Goal: Submit feedback/report problem

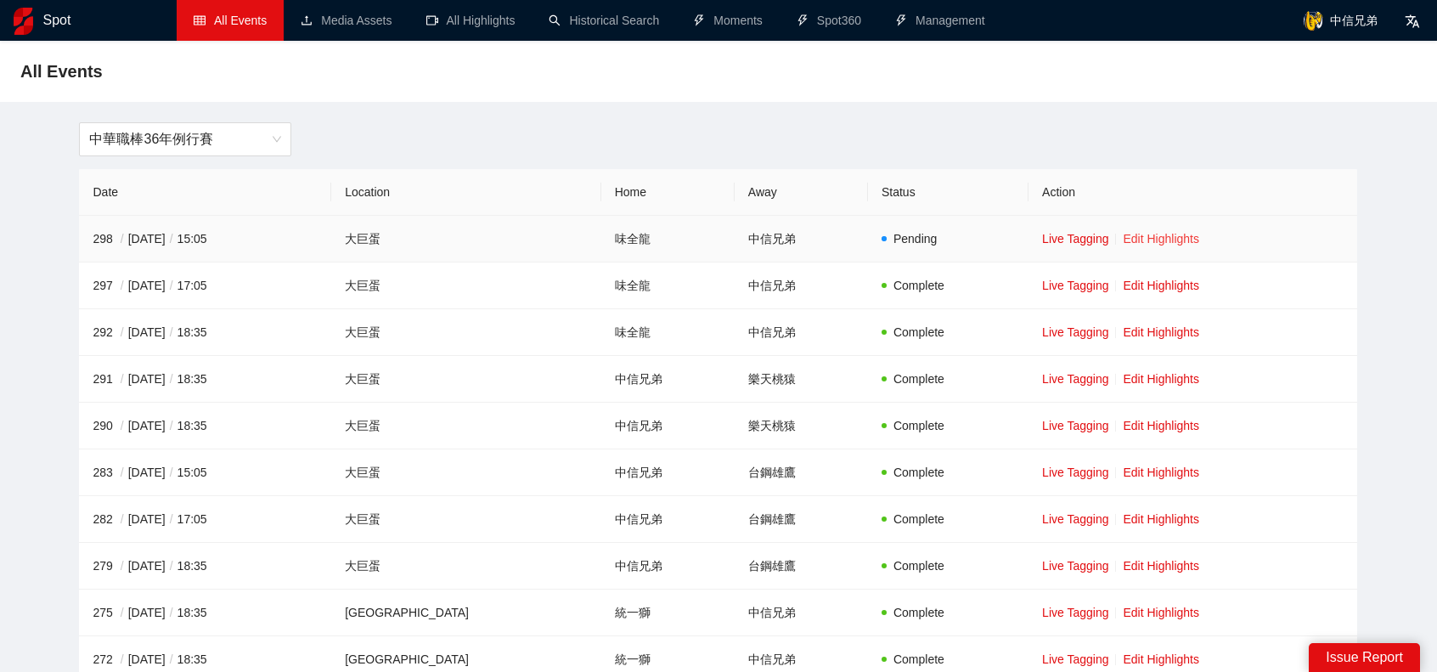
click at [1155, 235] on link "Edit Highlights" at bounding box center [1161, 239] width 76 height 14
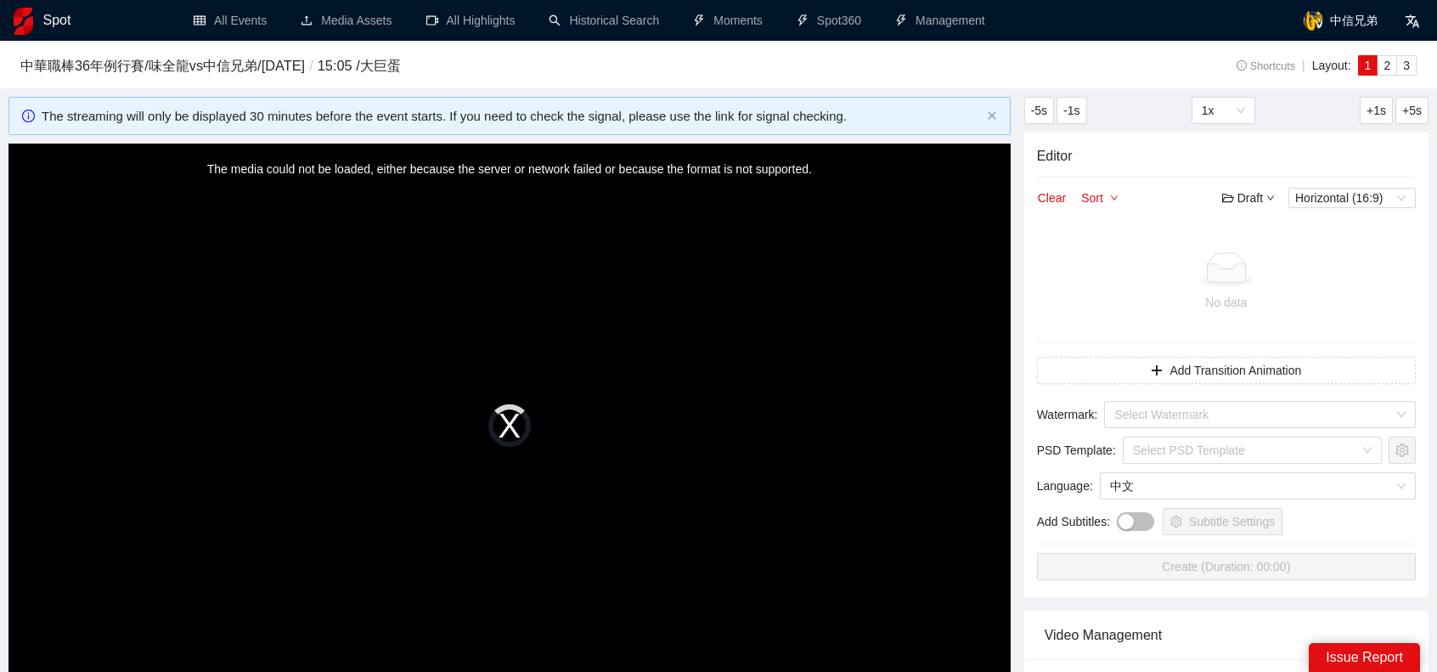
click at [506, 417] on div "The media could not be loaded, either because the server or network failed or b…" at bounding box center [509, 426] width 1002 height 564
drag, startPoint x: 516, startPoint y: 164, endPoint x: 768, endPoint y: 157, distance: 251.4
click at [768, 157] on div "The media could not be loaded, either because the server or network failed or b…" at bounding box center [509, 426] width 1002 height 564
drag, startPoint x: 590, startPoint y: 162, endPoint x: 748, endPoint y: 164, distance: 157.9
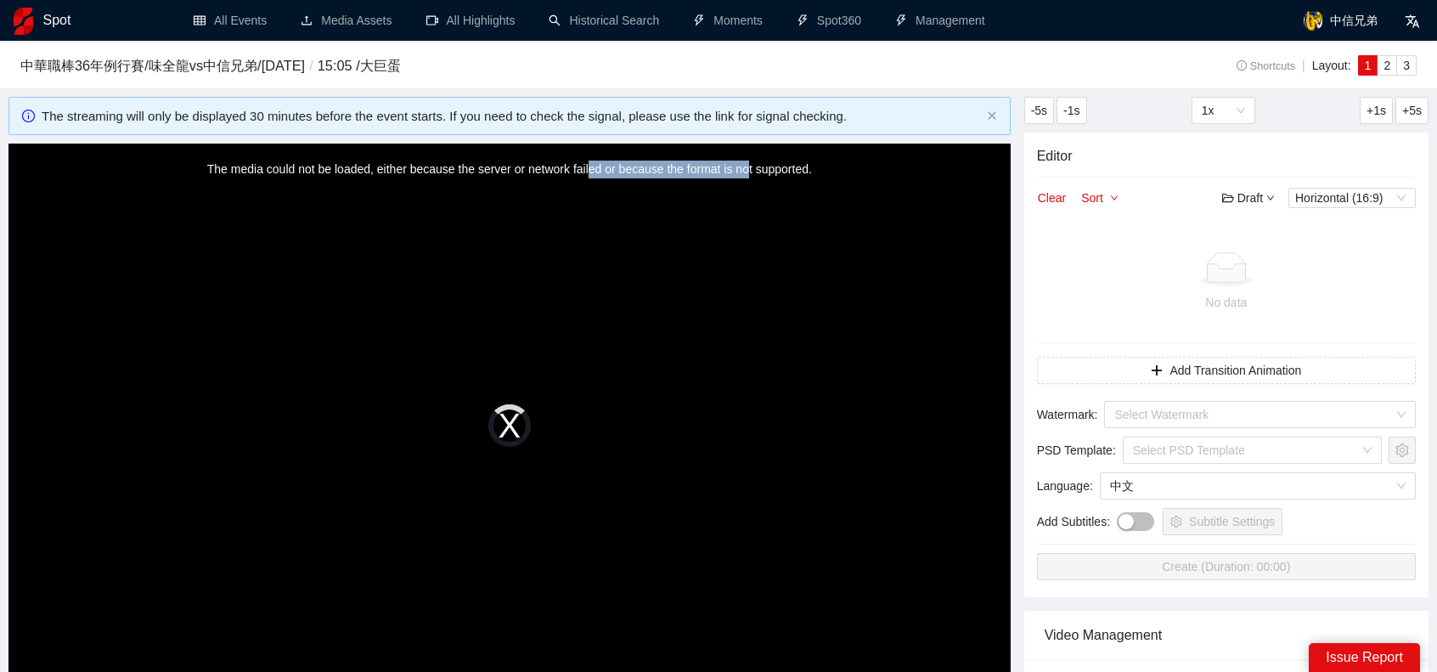
click at [748, 164] on div "The media could not be loaded, either because the server or network failed or b…" at bounding box center [509, 426] width 1002 height 564
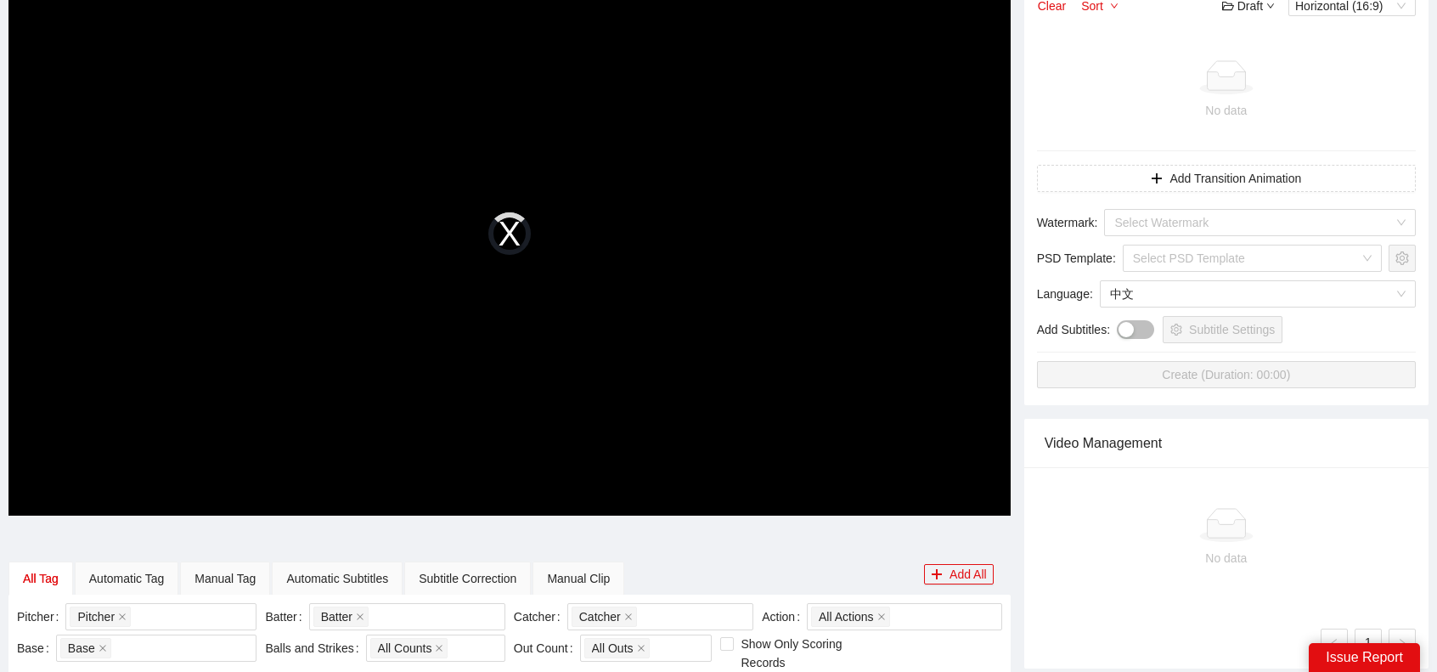
scroll to position [170, 0]
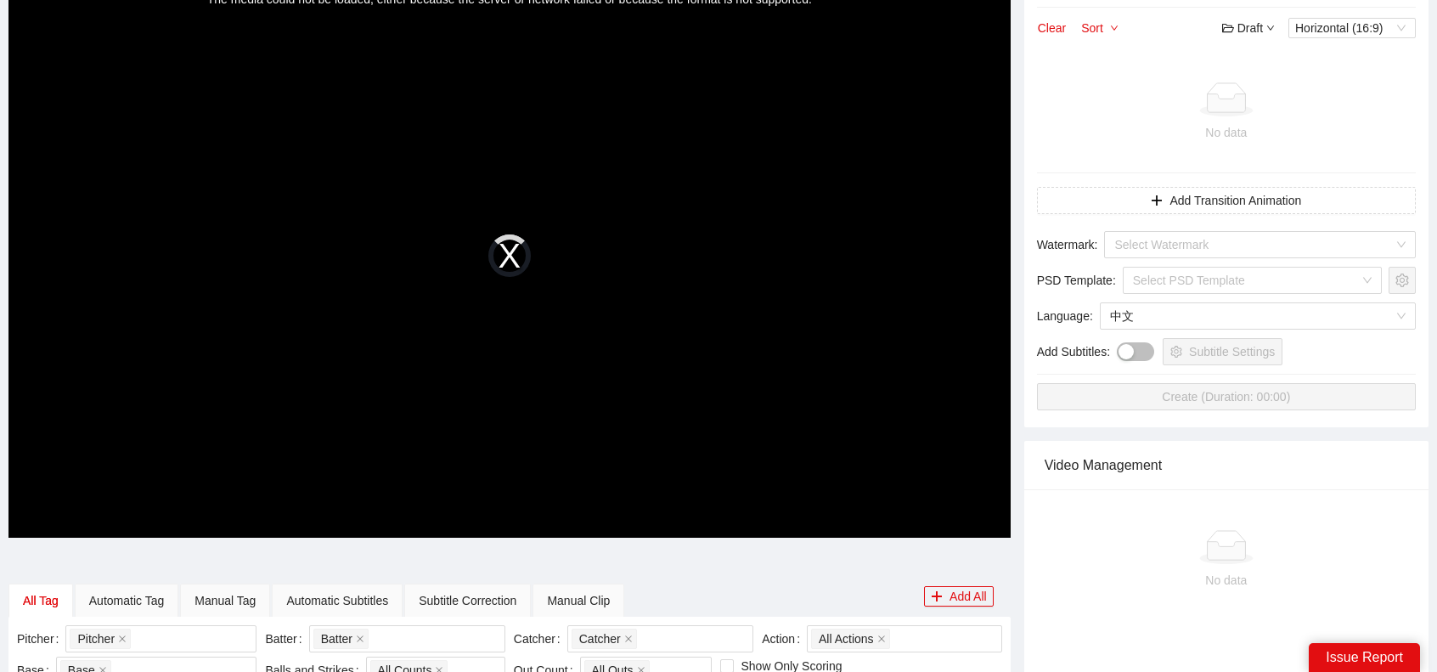
click at [515, 248] on div "The media could not be loaded, either because the server or network failed or b…" at bounding box center [509, 256] width 1002 height 564
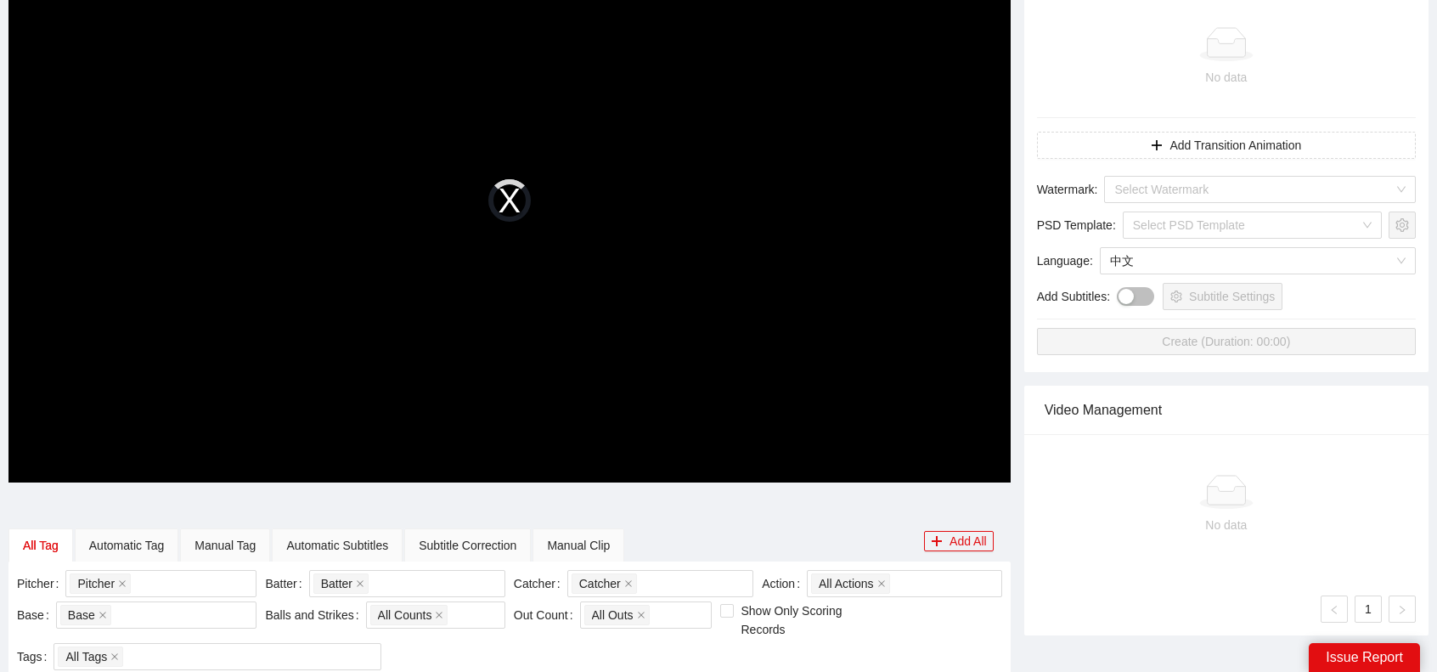
scroll to position [425, 0]
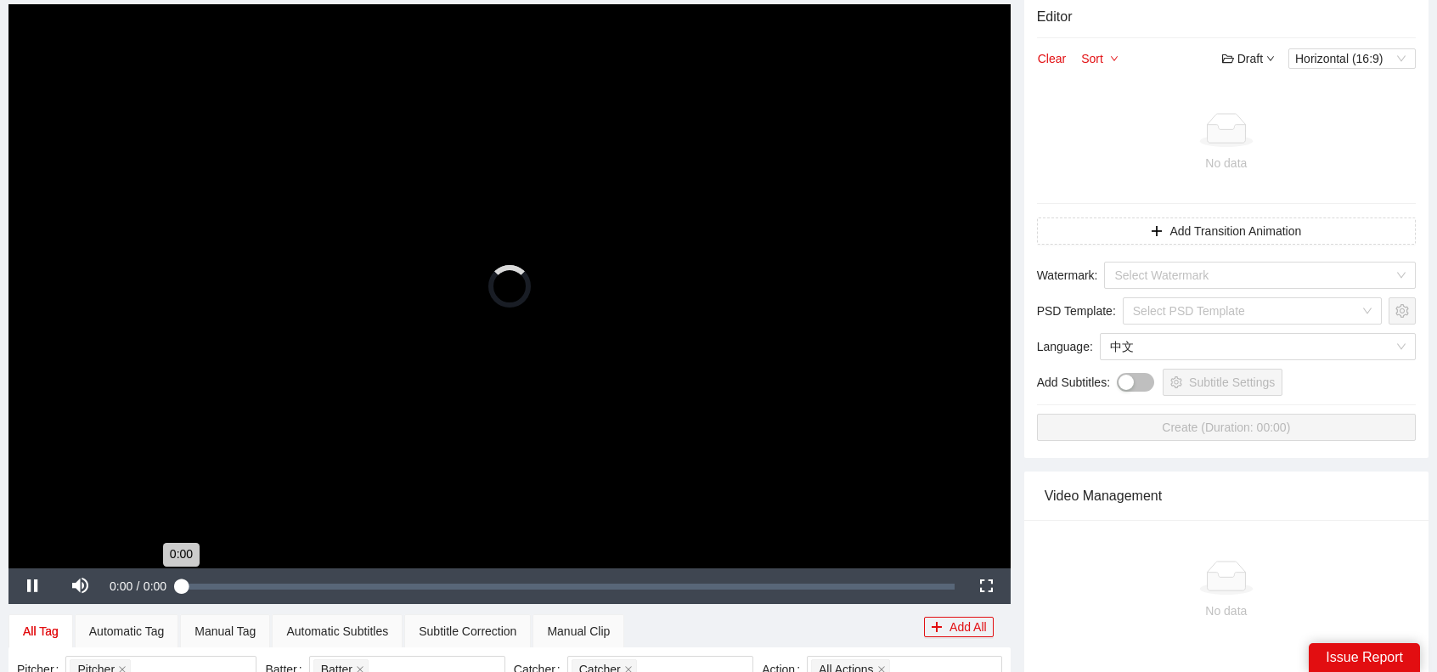
scroll to position [255, 0]
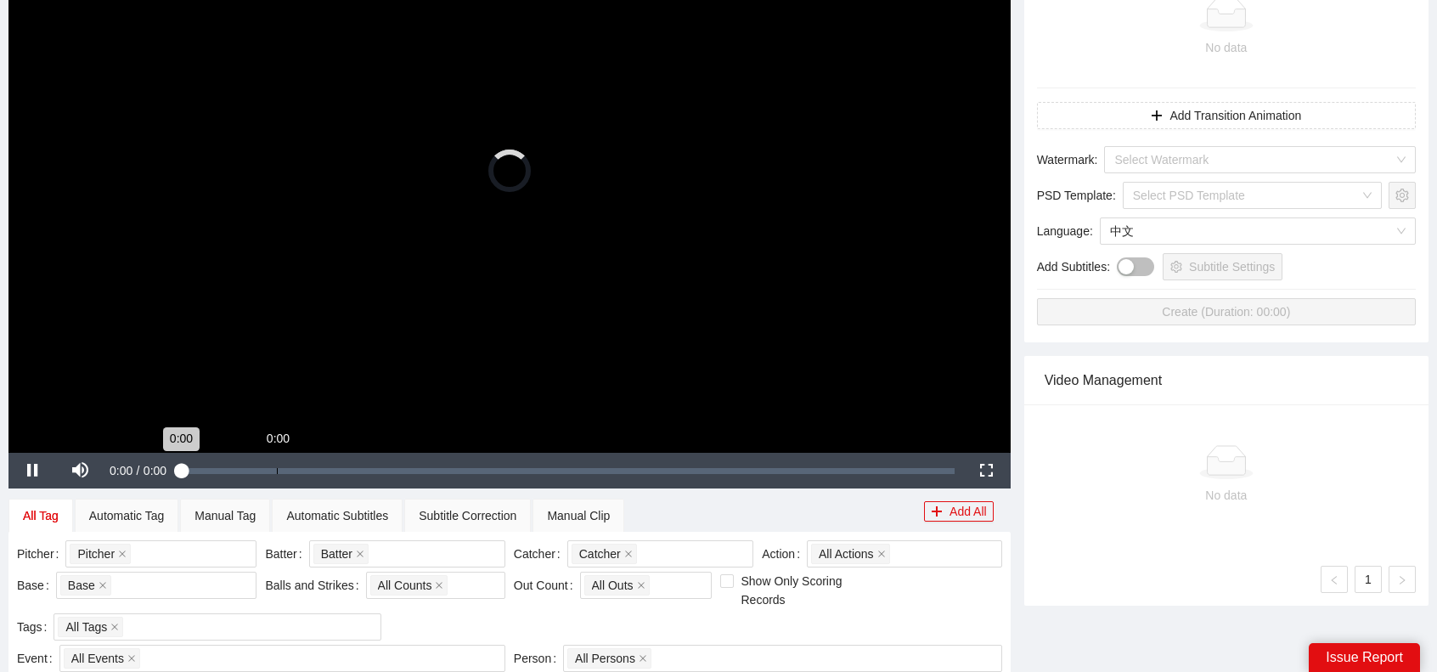
click at [277, 481] on div "Loaded : 0% 0:00 0:00" at bounding box center [567, 471] width 791 height 36
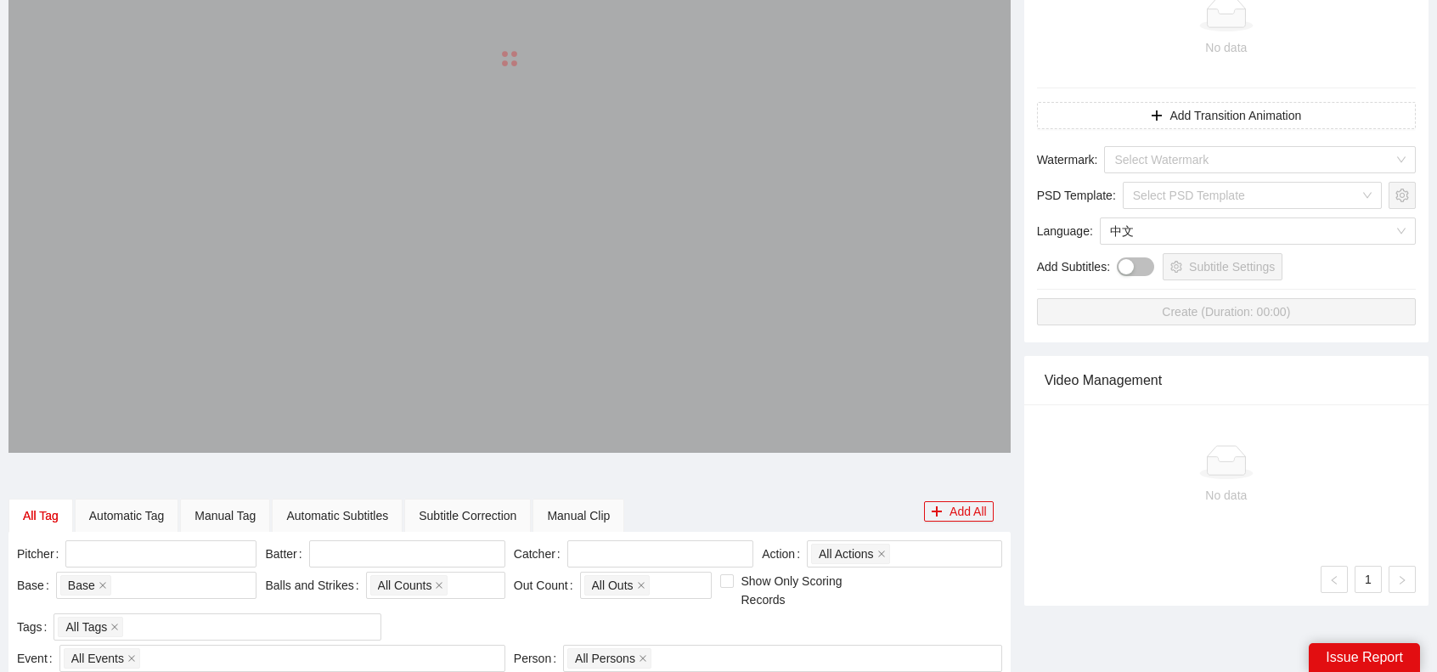
scroll to position [255, 0]
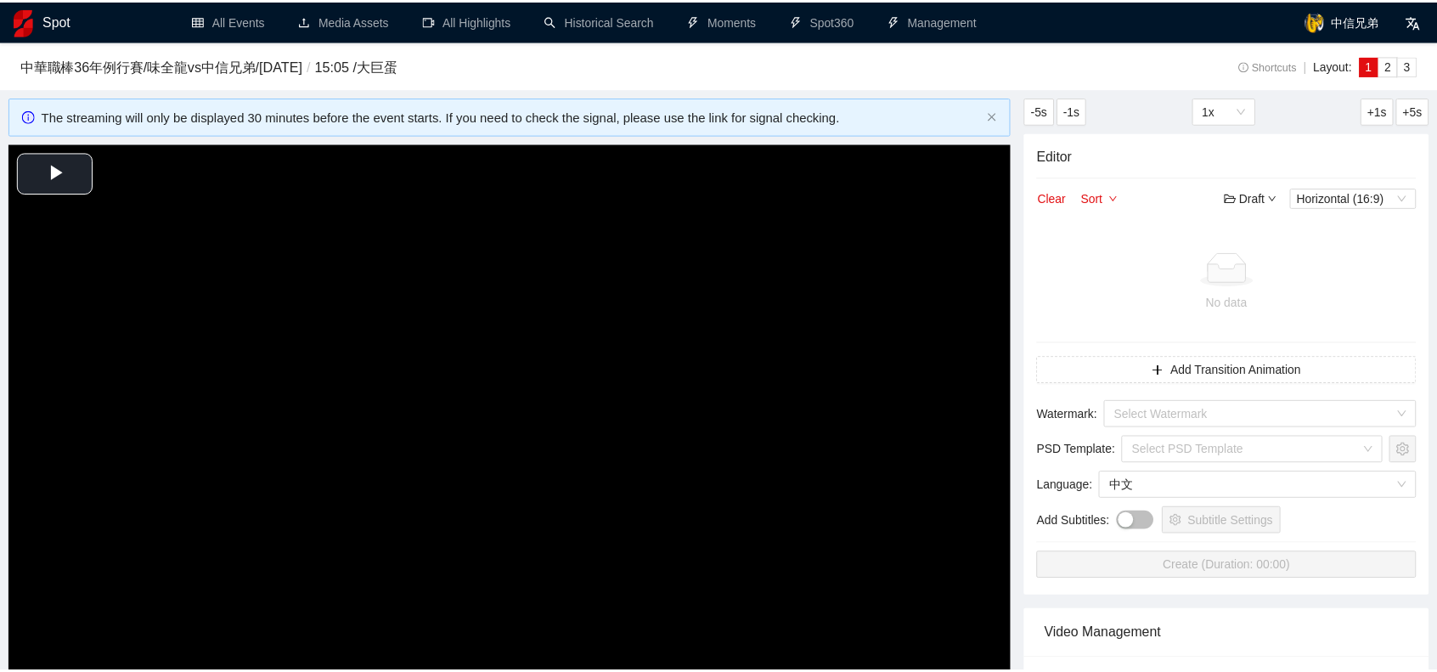
scroll to position [255, 0]
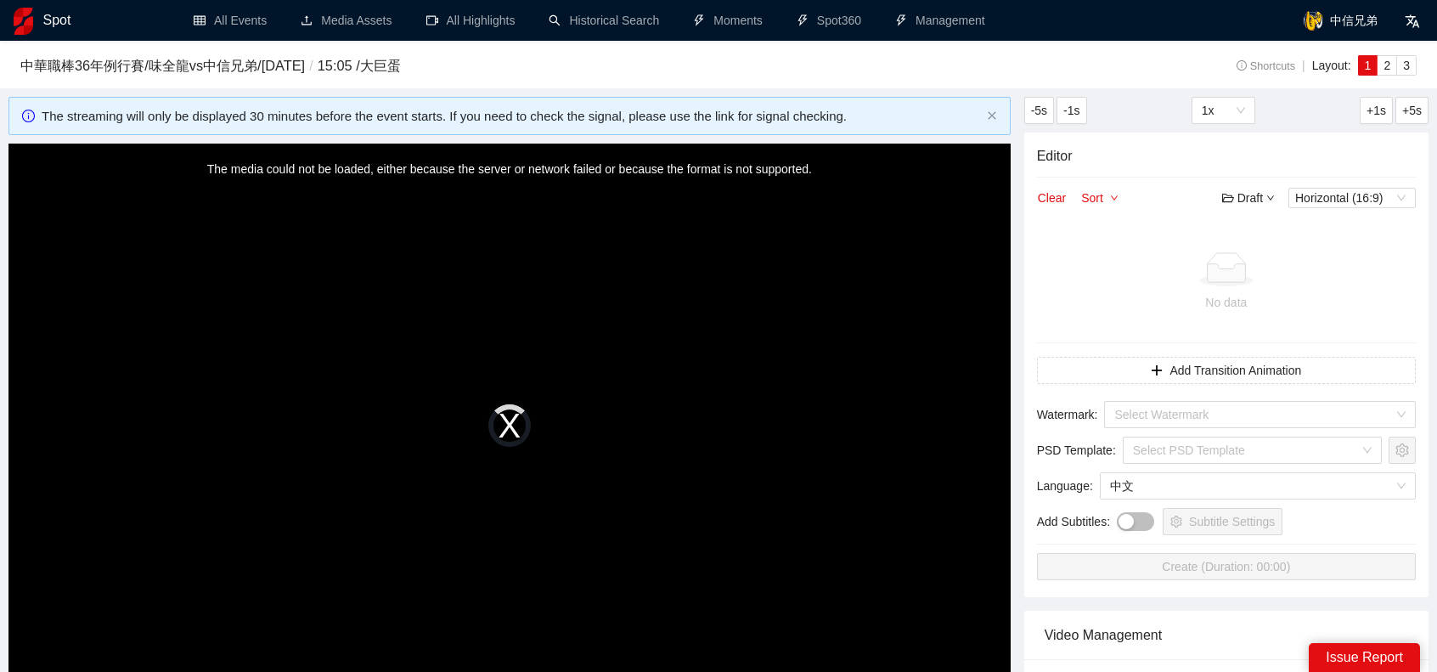
click at [503, 437] on div "The media could not be loaded, either because the server or network failed or b…" at bounding box center [509, 426] width 1002 height 564
drag, startPoint x: 482, startPoint y: 119, endPoint x: 749, endPoint y: 115, distance: 266.7
click at [749, 115] on div "The streaming will only be displayed 30 minutes before the event starts. If you…" at bounding box center [511, 116] width 938 height 20
drag, startPoint x: 601, startPoint y: 120, endPoint x: 760, endPoint y: 118, distance: 158.8
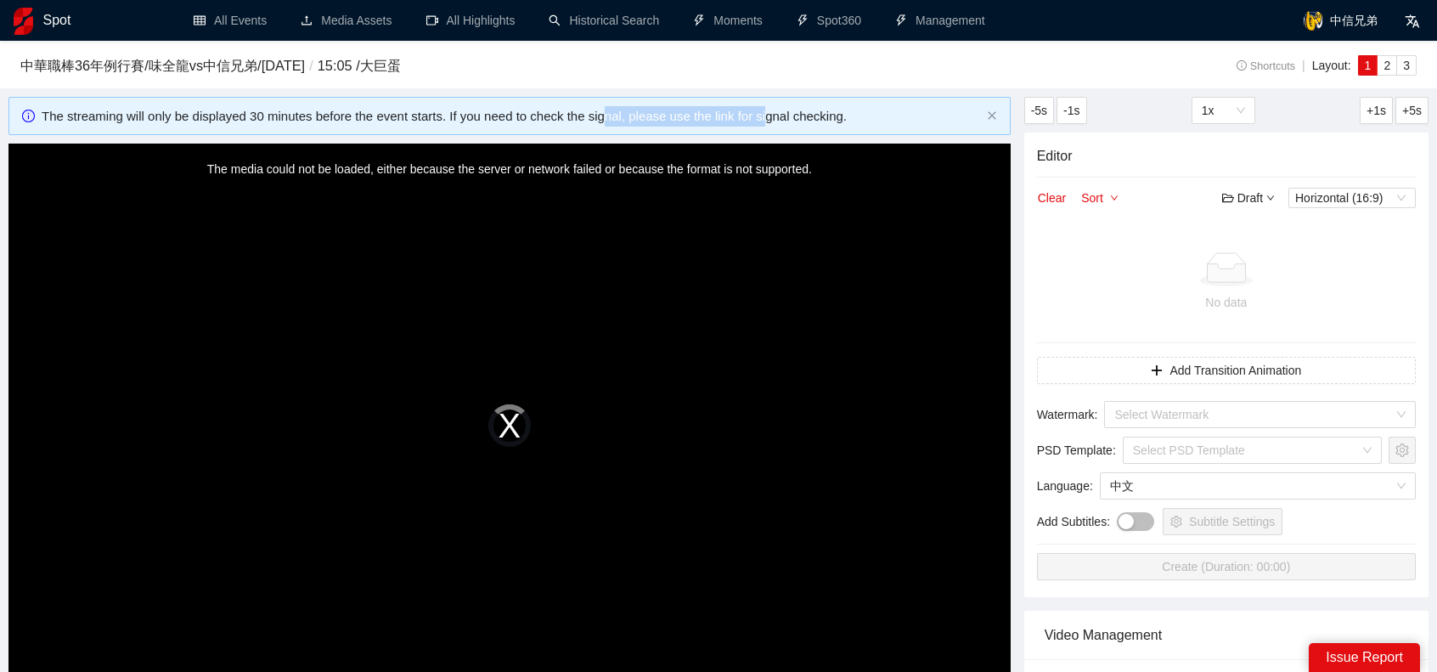
click at [760, 118] on div "The streaming will only be displayed 30 minutes before the event starts. If you…" at bounding box center [511, 116] width 938 height 20
drag, startPoint x: 720, startPoint y: 120, endPoint x: 821, endPoint y: 110, distance: 101.5
click at [821, 110] on div "The streaming will only be displayed 30 minutes before the event starts. If you…" at bounding box center [511, 116] width 938 height 20
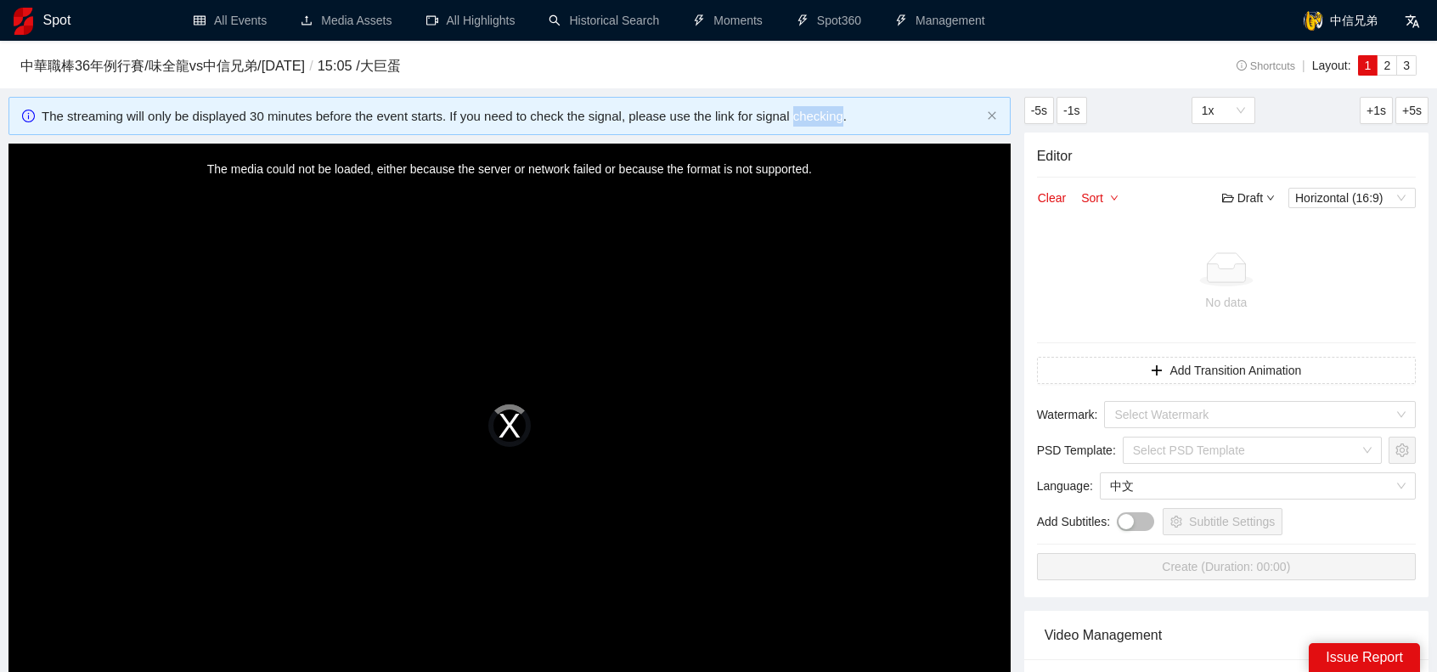
drag, startPoint x: 787, startPoint y: 115, endPoint x: 834, endPoint y: 113, distance: 46.7
click at [834, 113] on div "The streaming will only be displayed 30 minutes before the event starts. If you…" at bounding box center [511, 116] width 938 height 20
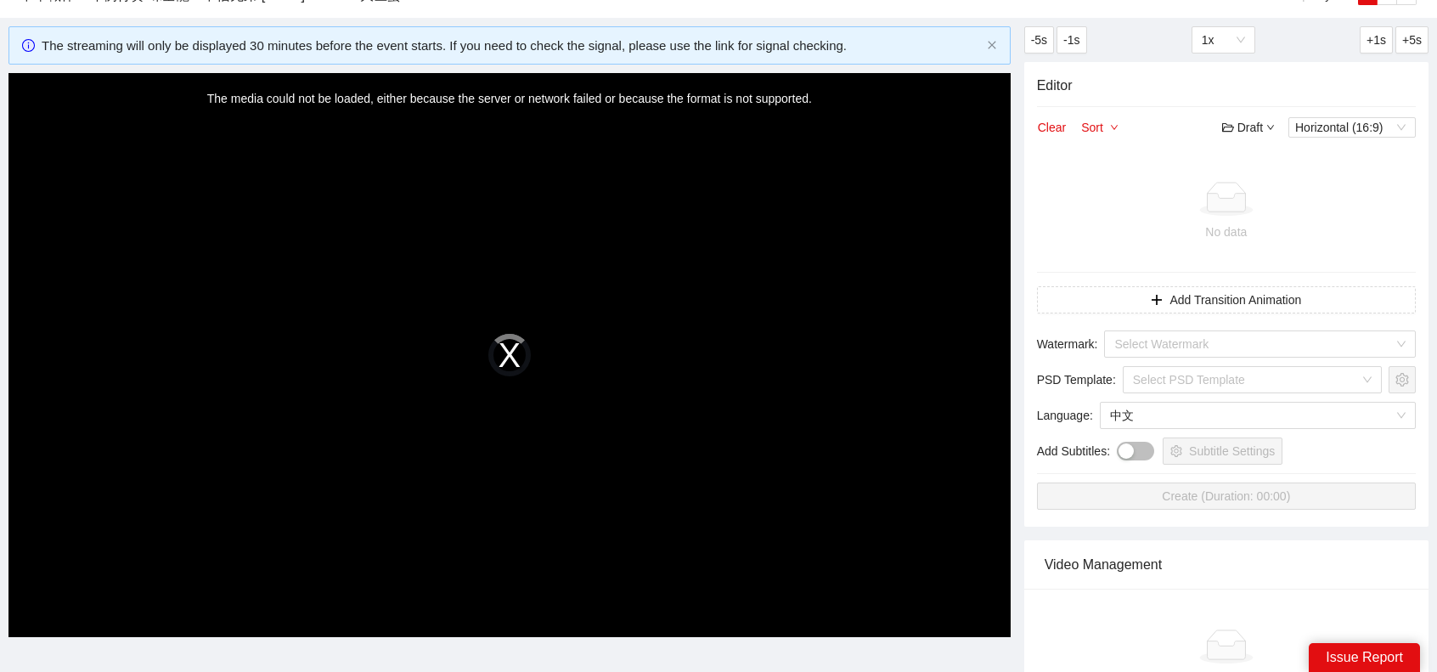
scroll to position [340, 0]
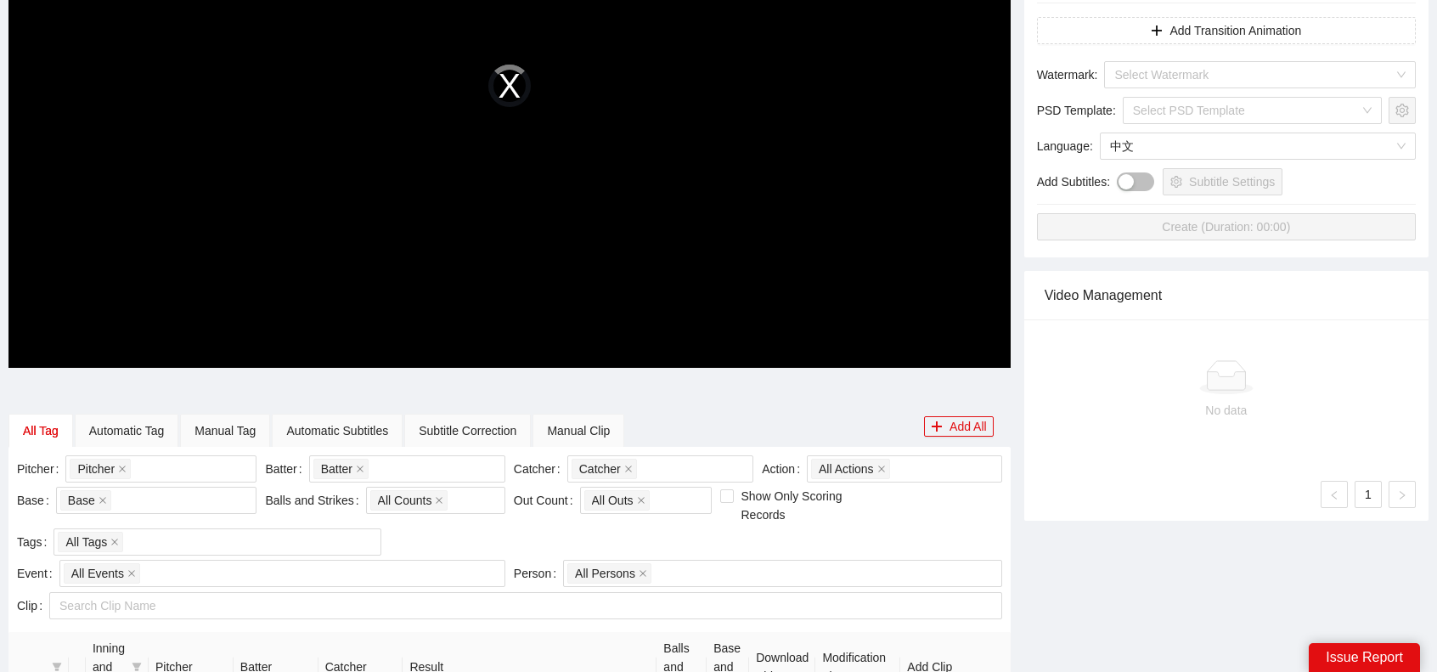
click at [1343, 656] on div "Issue Report" at bounding box center [1364, 657] width 111 height 29
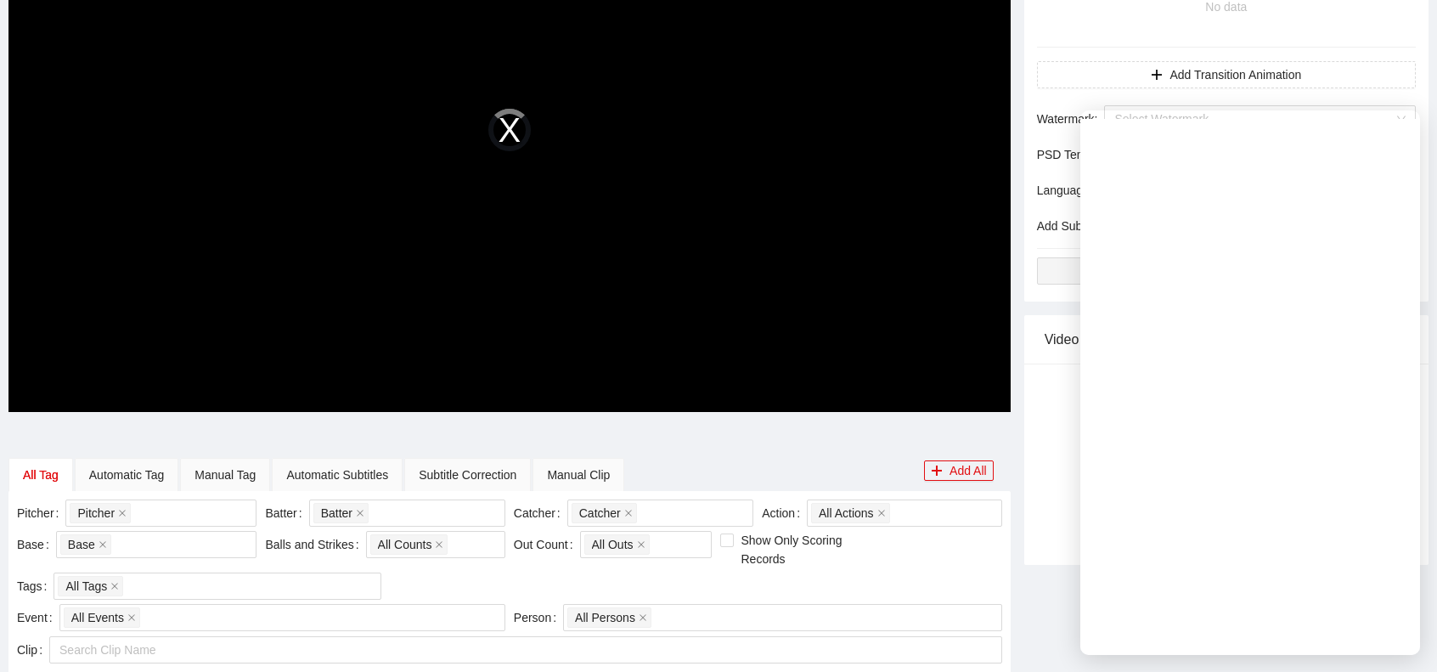
scroll to position [0, 0]
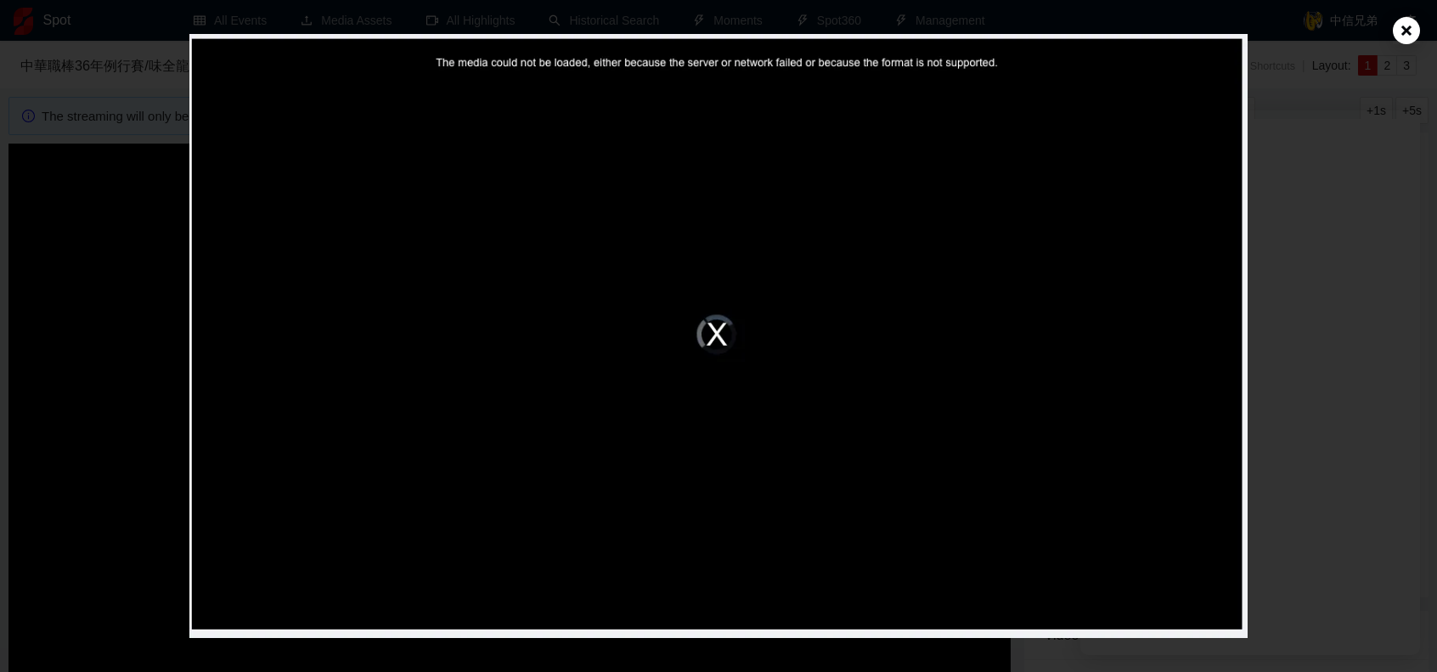
click at [1413, 28] on icon at bounding box center [1406, 30] width 27 height 27
